Goal: Navigation & Orientation: Find specific page/section

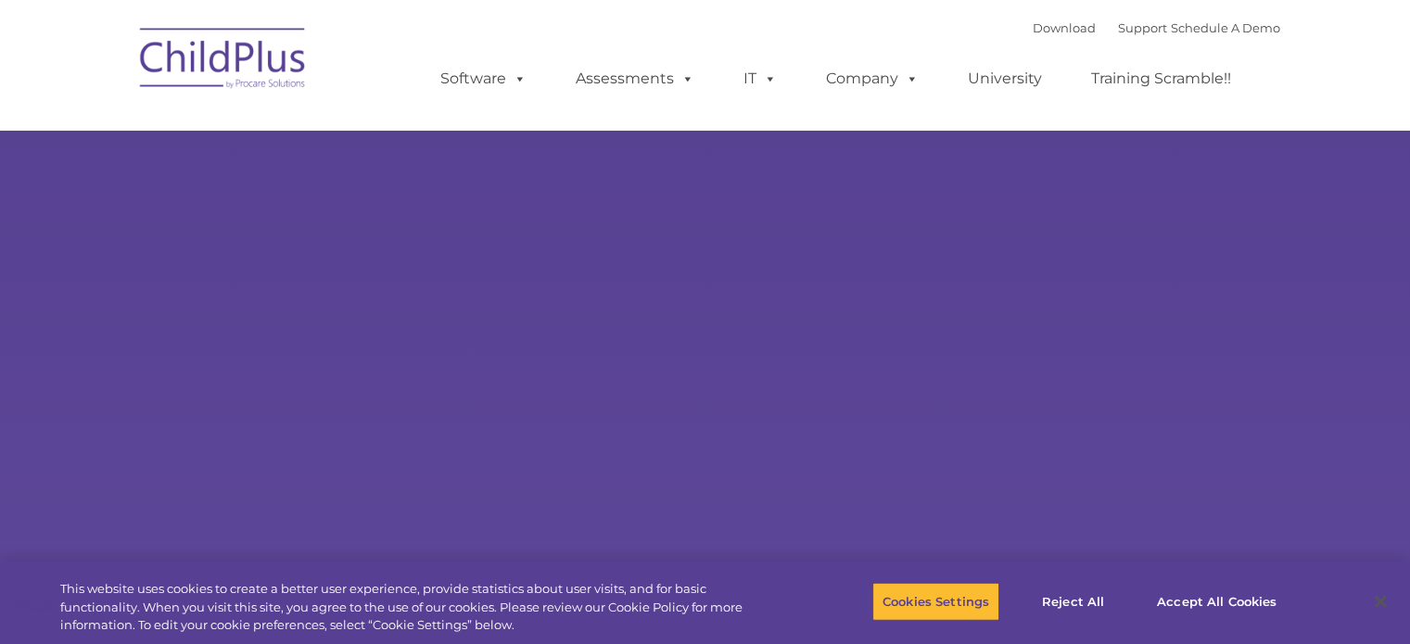
select select "MEDIUM"
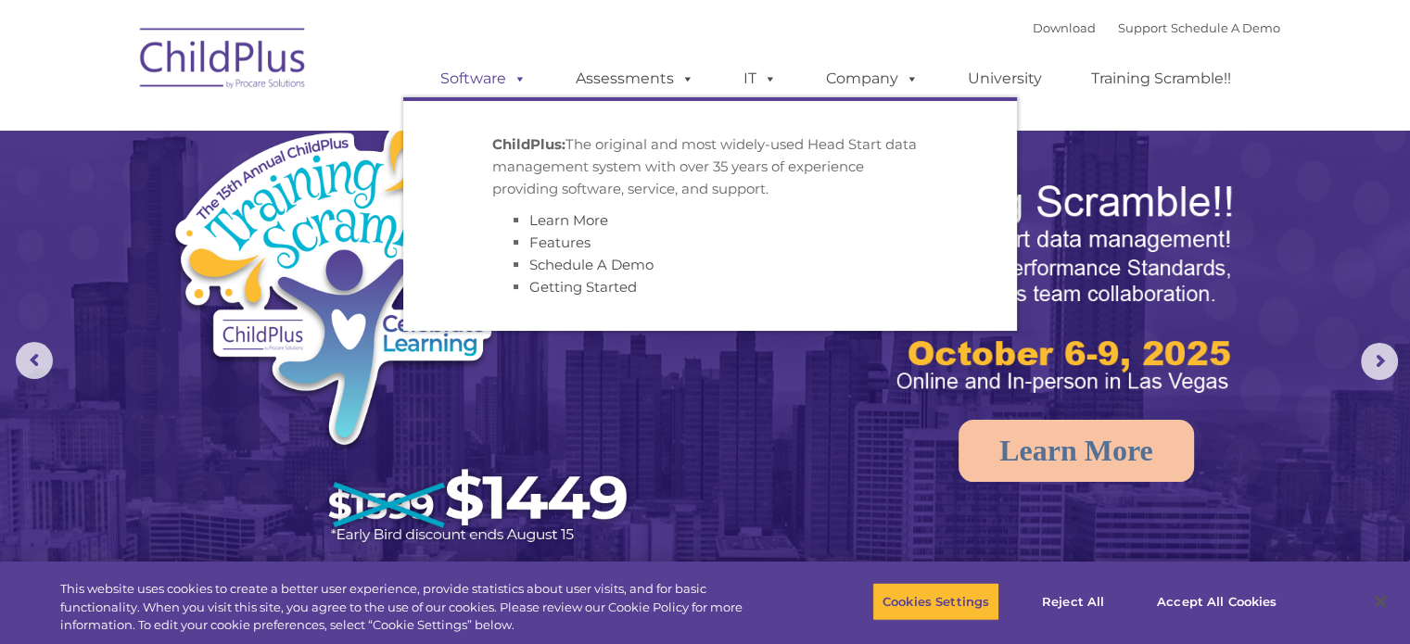
click at [502, 79] on link "Software" at bounding box center [483, 78] width 123 height 37
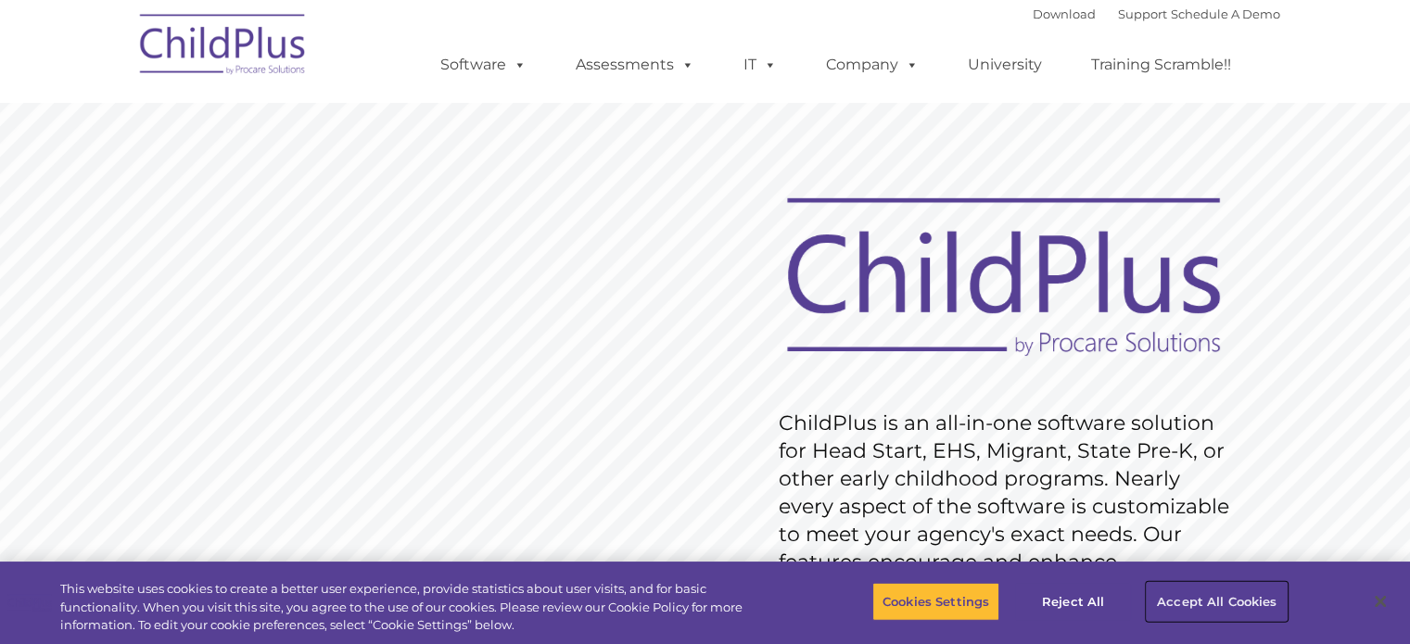
click at [1224, 604] on button "Accept All Cookies" at bounding box center [1217, 601] width 140 height 39
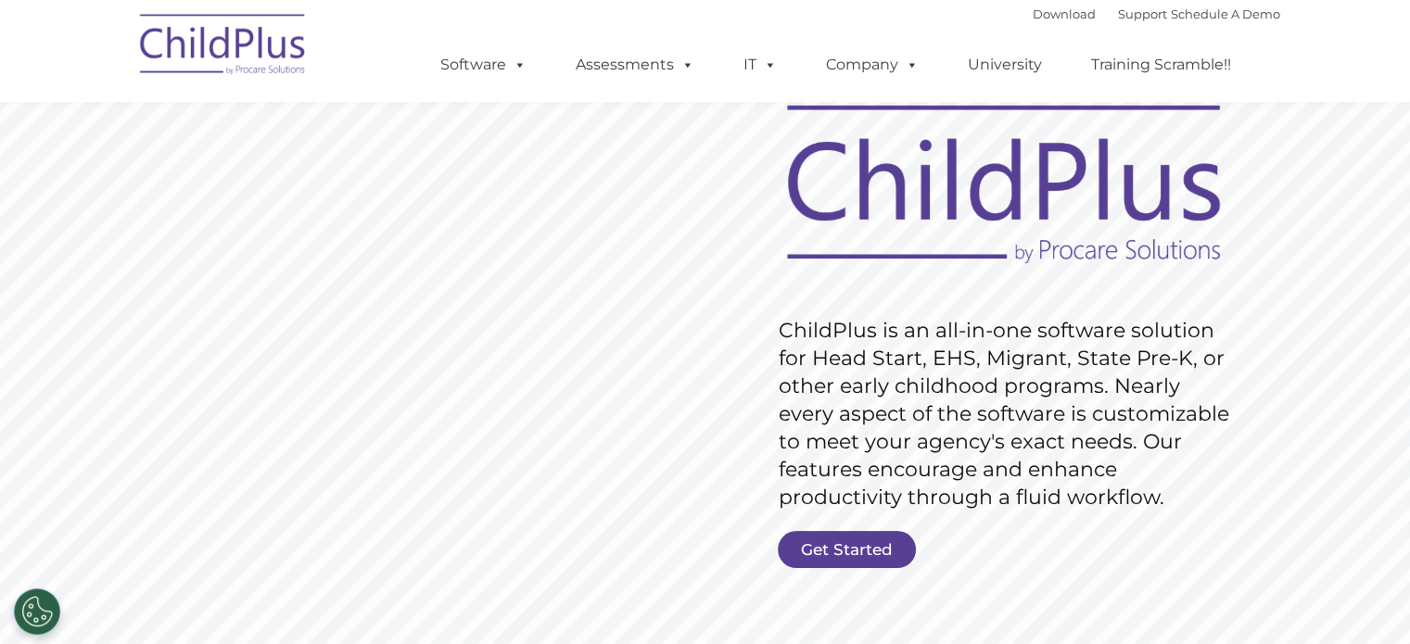
scroll to position [94, 0]
click at [876, 552] on link "Get Started" at bounding box center [847, 548] width 138 height 37
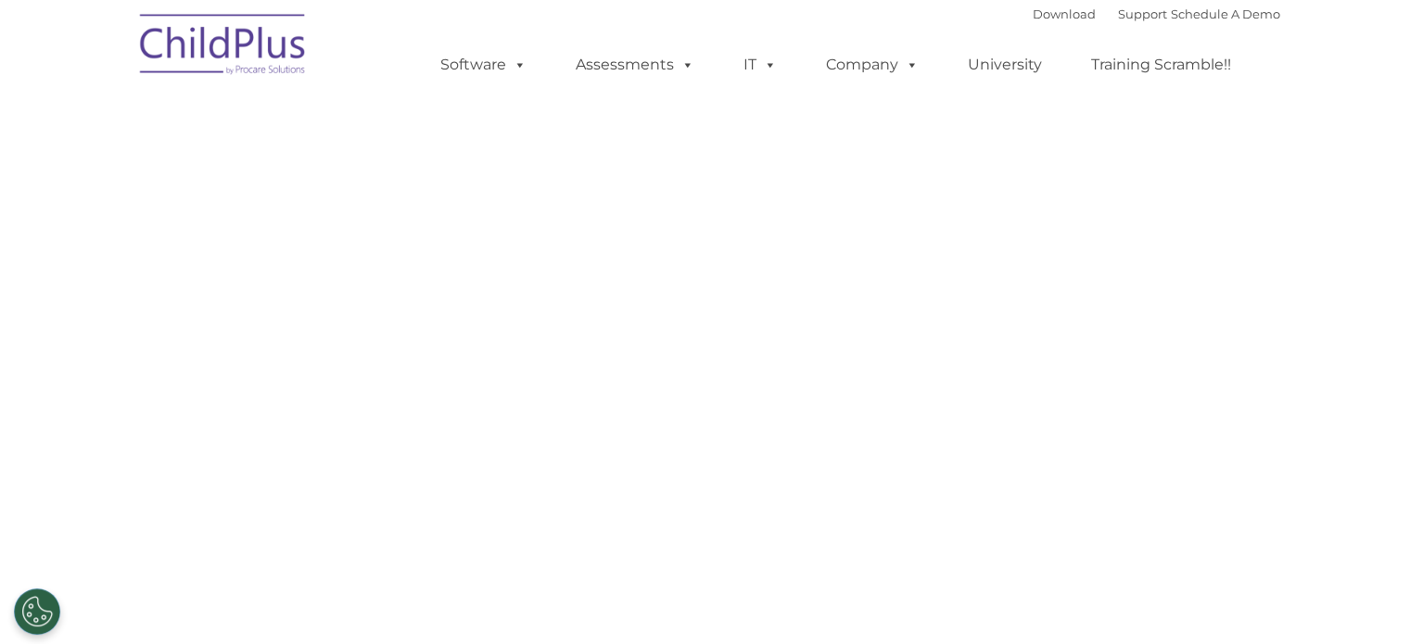
select select "MEDIUM"
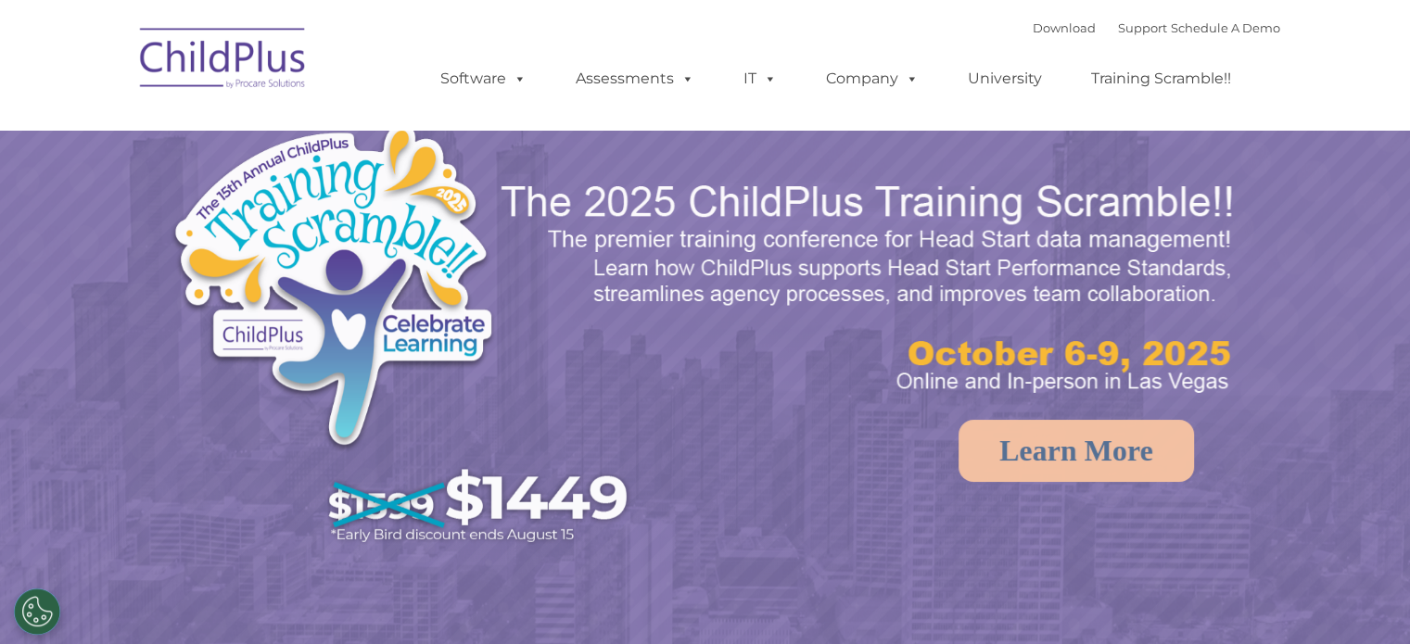
select select "MEDIUM"
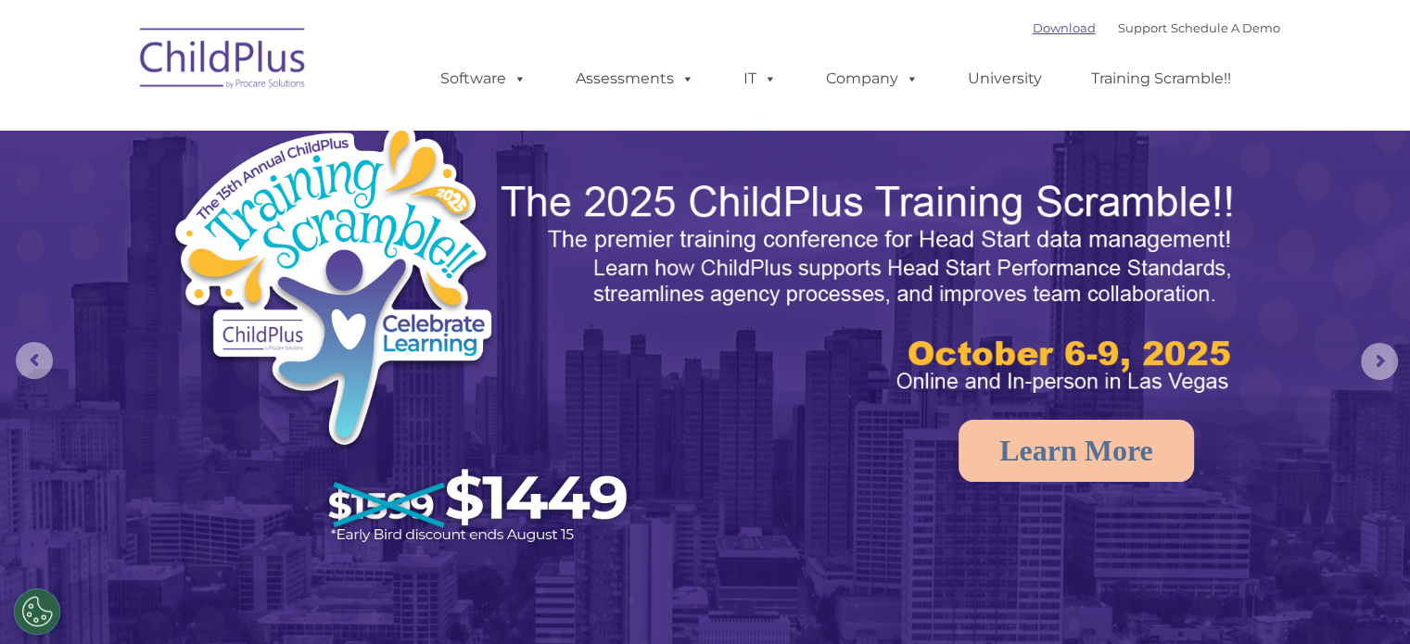
click at [1033, 35] on link "Download" at bounding box center [1064, 27] width 63 height 15
